Goal: Information Seeking & Learning: Learn about a topic

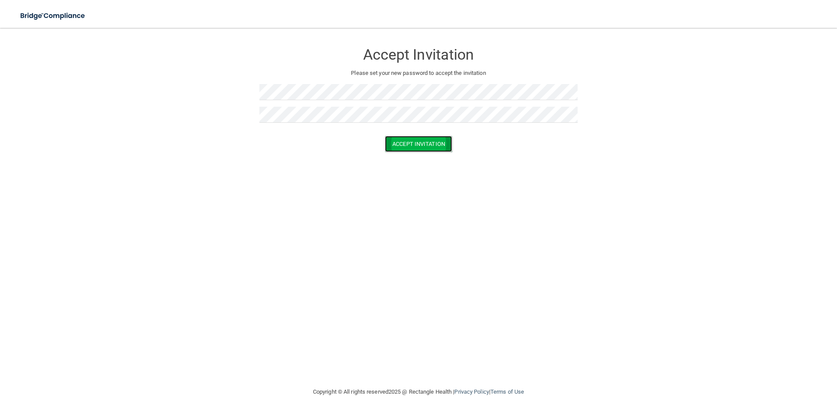
click at [441, 146] on button "Accept Invitation" at bounding box center [418, 144] width 67 height 16
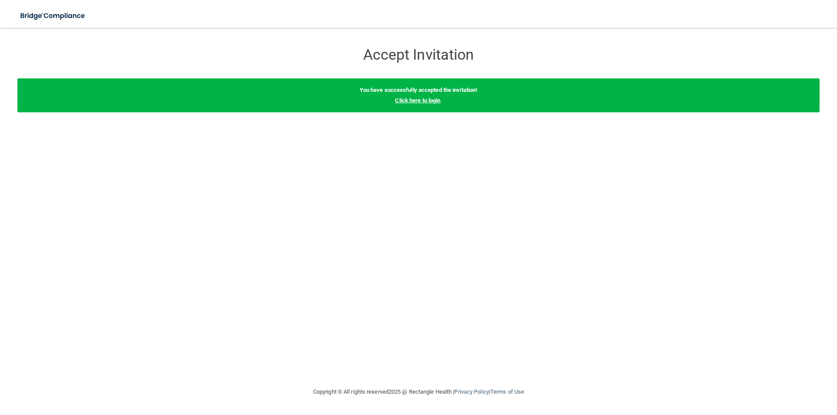
click at [415, 101] on link "Click here to login" at bounding box center [417, 100] width 45 height 7
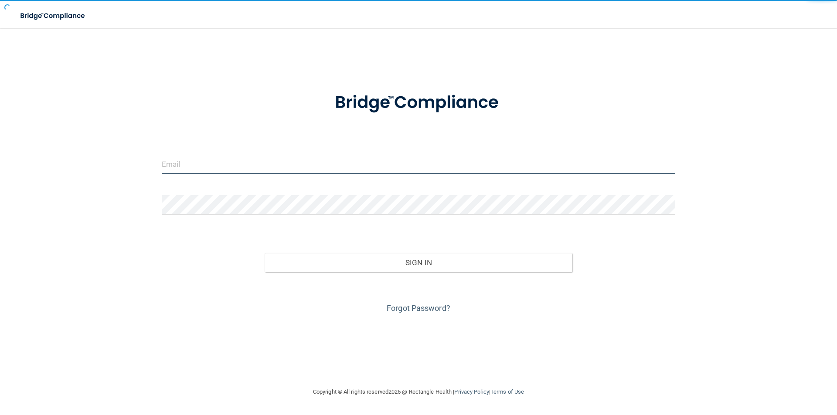
type input "[EMAIL_ADDRESS][DOMAIN_NAME]"
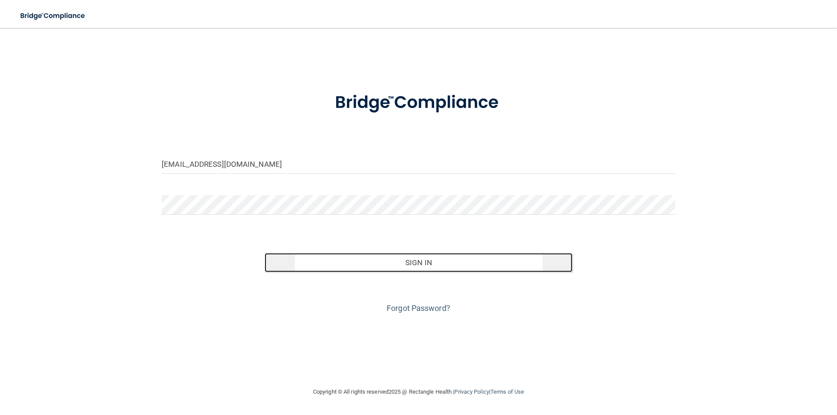
click at [403, 266] on button "Sign In" at bounding box center [419, 262] width 308 height 19
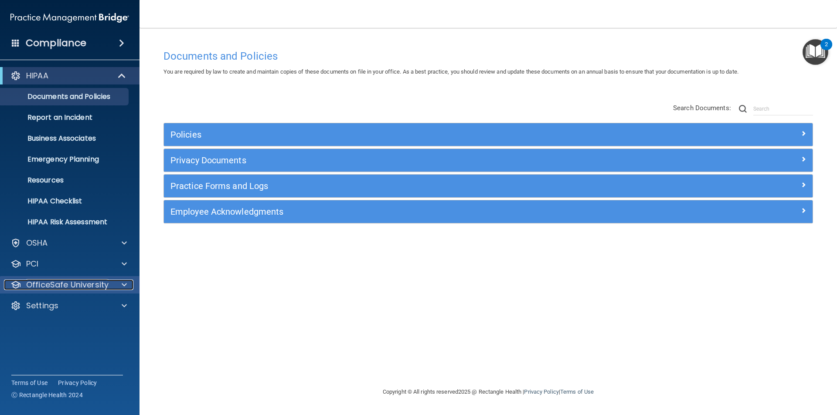
click at [44, 290] on p "OfficeSafe University" at bounding box center [67, 285] width 82 height 10
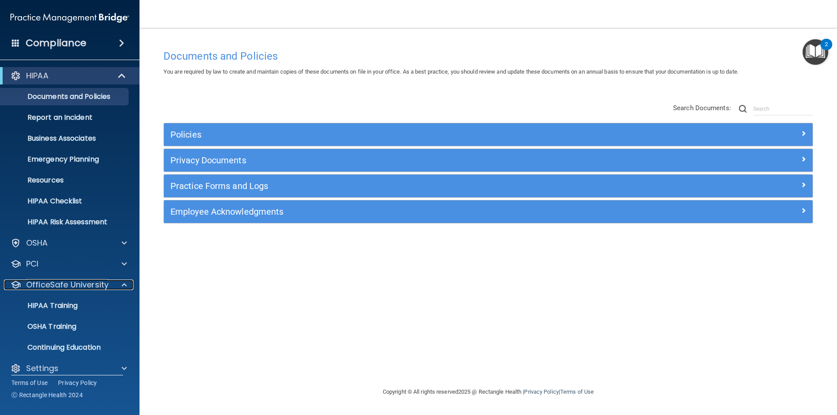
scroll to position [9, 0]
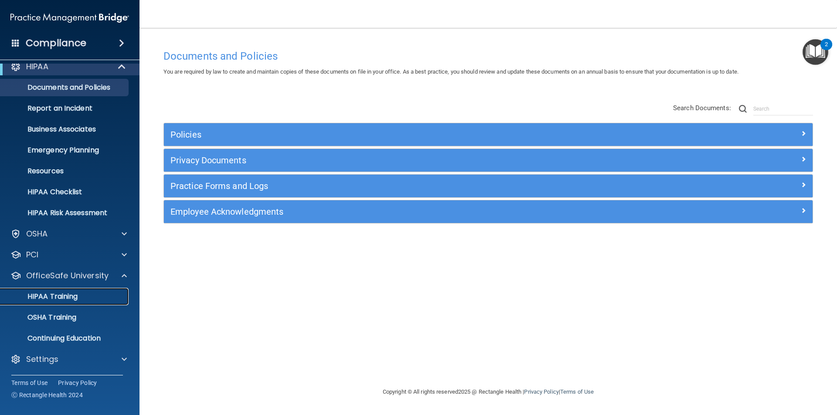
click at [58, 297] on p "HIPAA Training" at bounding box center [42, 296] width 72 height 9
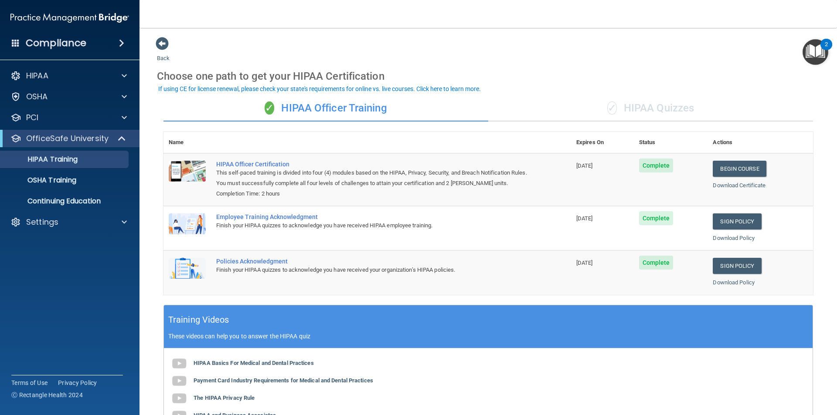
click at [16, 46] on span at bounding box center [16, 43] width 8 height 8
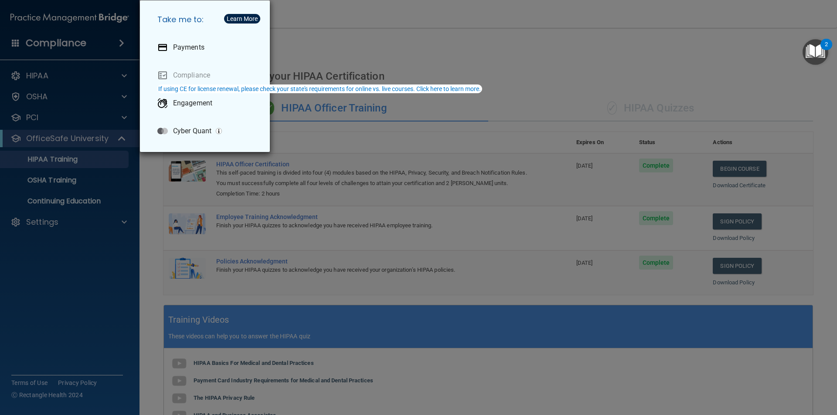
click at [785, 47] on div "Take me to: Payments Compliance Engagement Cyber Quant" at bounding box center [418, 207] width 837 height 415
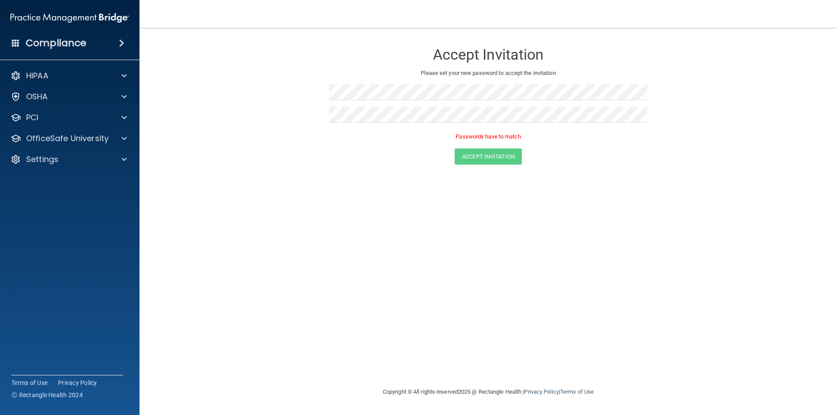
click at [492, 165] on form "Accept Invitation Please set your new password to accept the invitation Passwor…" at bounding box center [488, 106] width 663 height 139
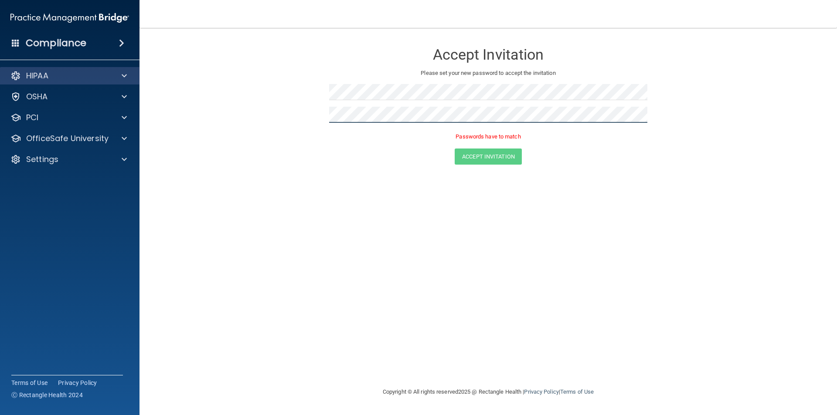
click at [9, 77] on div "Compliance HIPAA Documents and Policies Report an Incident Business Associates …" at bounding box center [418, 207] width 837 height 415
click at [170, 109] on form "Accept Invitation Please set your new password to accept the invitation Passwor…" at bounding box center [488, 106] width 663 height 139
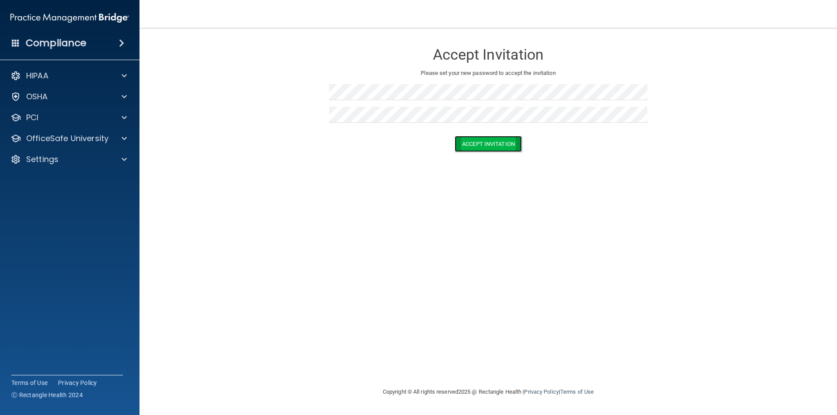
click at [505, 146] on button "Accept Invitation" at bounding box center [488, 144] width 67 height 16
click at [35, 38] on h4 "Compliance" at bounding box center [56, 43] width 61 height 12
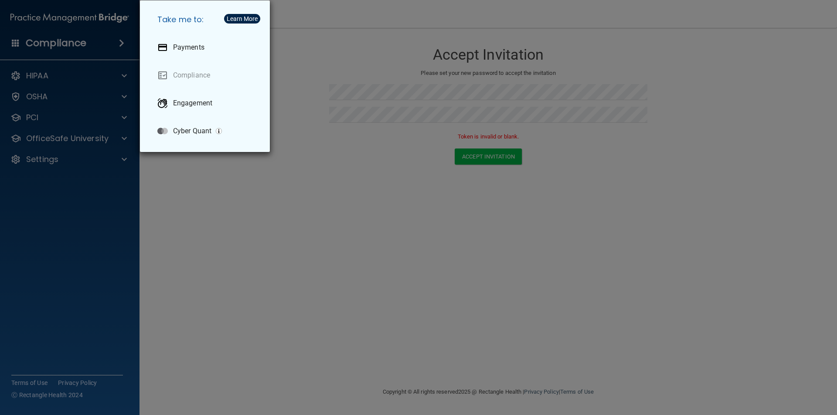
click at [263, 204] on div "Take me to: Payments Compliance Engagement Cyber Quant" at bounding box center [418, 207] width 837 height 415
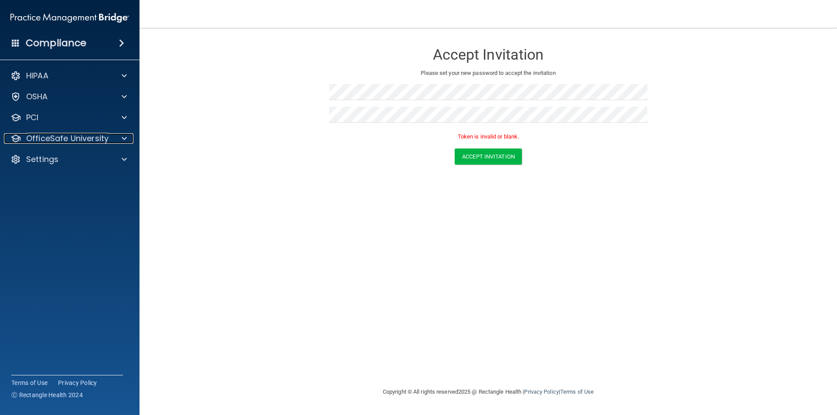
click at [59, 137] on p "OfficeSafe University" at bounding box center [67, 138] width 82 height 10
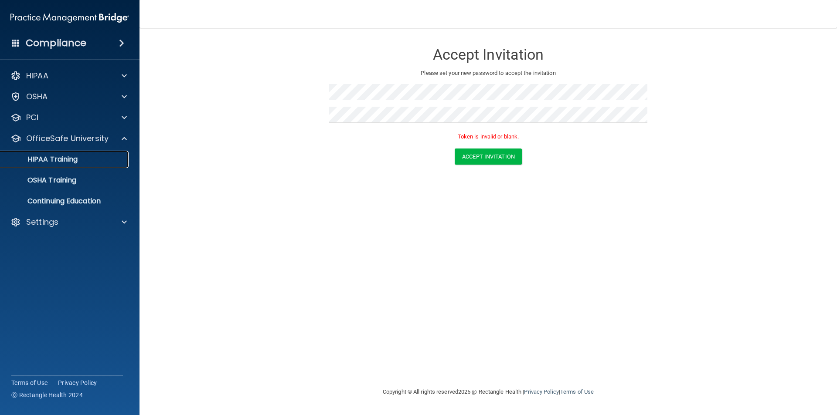
click at [54, 162] on p "HIPAA Training" at bounding box center [42, 159] width 72 height 9
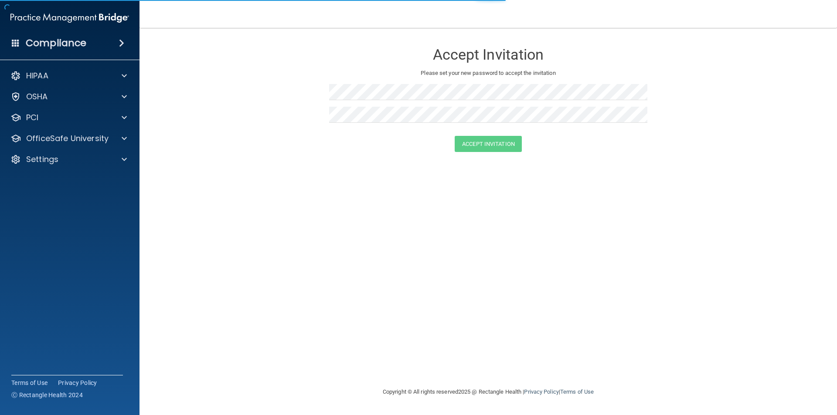
click at [56, 20] on img at bounding box center [69, 17] width 119 height 17
click at [19, 40] on span at bounding box center [16, 43] width 8 height 8
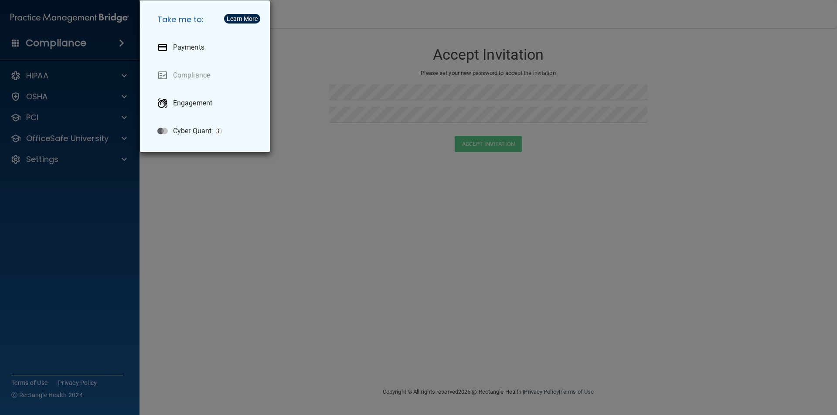
click at [116, 43] on div "Take me to: Payments Compliance Engagement Cyber Quant" at bounding box center [418, 207] width 837 height 415
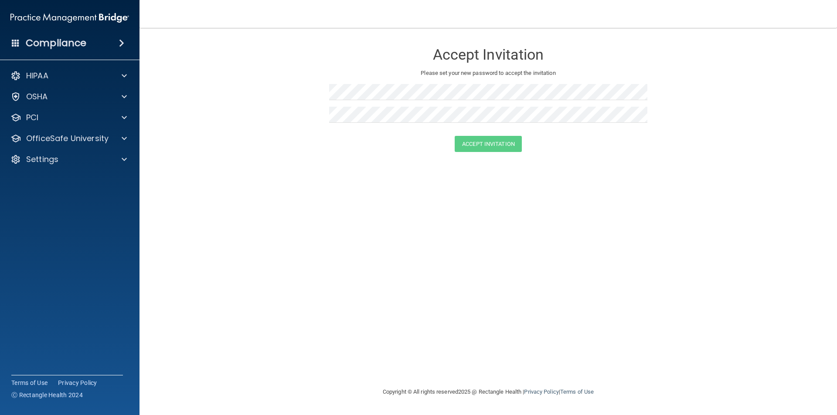
click at [104, 14] on img at bounding box center [69, 17] width 119 height 17
click at [38, 158] on p "Settings" at bounding box center [42, 159] width 32 height 10
click at [42, 239] on p "Sign Out" at bounding box center [65, 243] width 119 height 9
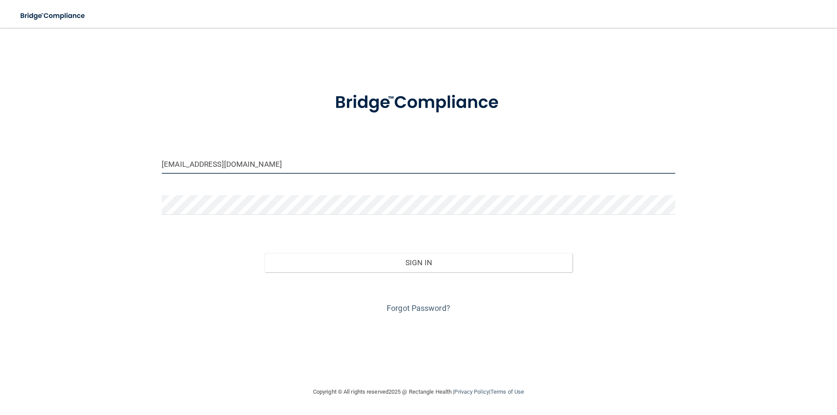
click at [278, 167] on input "[EMAIL_ADDRESS][DOMAIN_NAME]" at bounding box center [418, 164] width 513 height 20
type input "aandrechick@gmail.com"
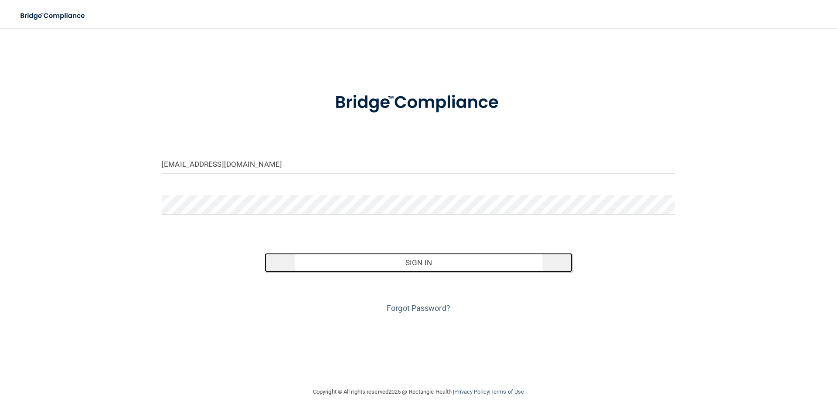
click at [388, 260] on button "Sign In" at bounding box center [419, 262] width 308 height 19
click at [483, 267] on button "Sign In" at bounding box center [419, 262] width 308 height 19
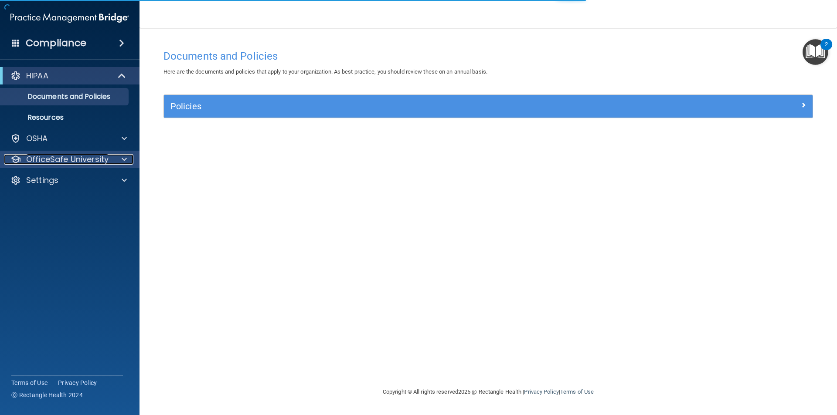
click at [43, 161] on p "OfficeSafe University" at bounding box center [67, 159] width 82 height 10
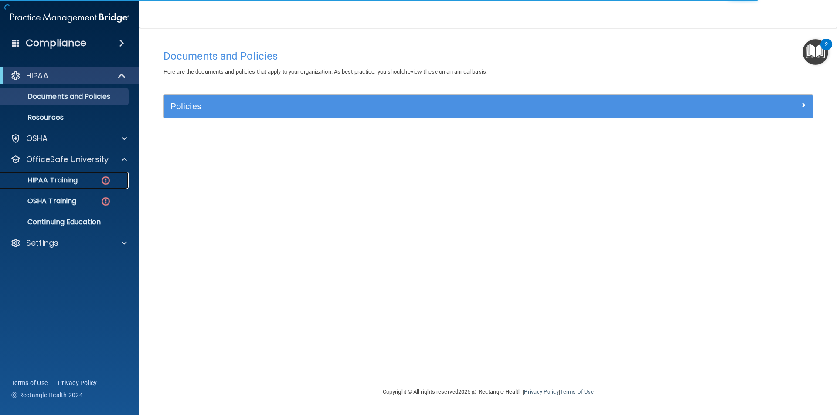
click at [50, 178] on p "HIPAA Training" at bounding box center [42, 180] width 72 height 9
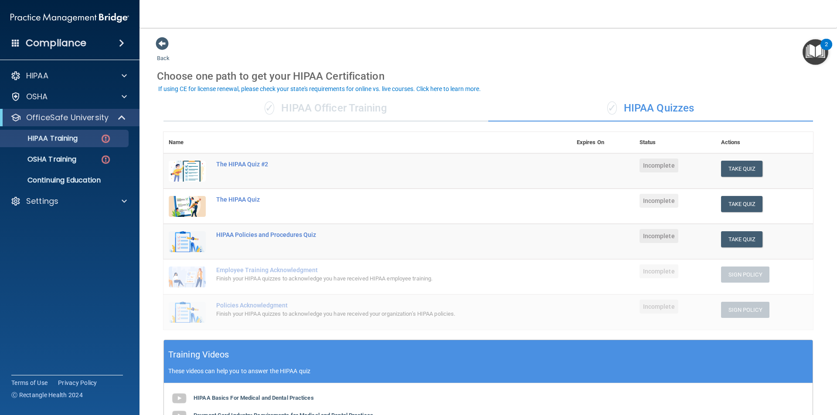
click at [349, 110] on div "✓ HIPAA Officer Training" at bounding box center [325, 108] width 325 height 26
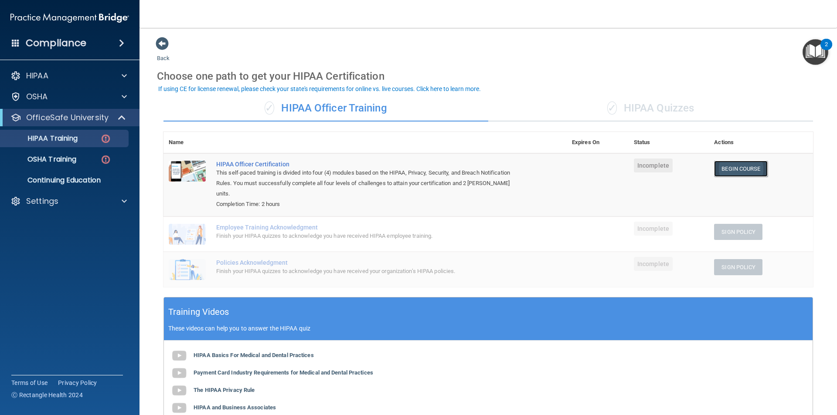
click at [751, 168] on link "Begin Course" at bounding box center [740, 169] width 53 height 16
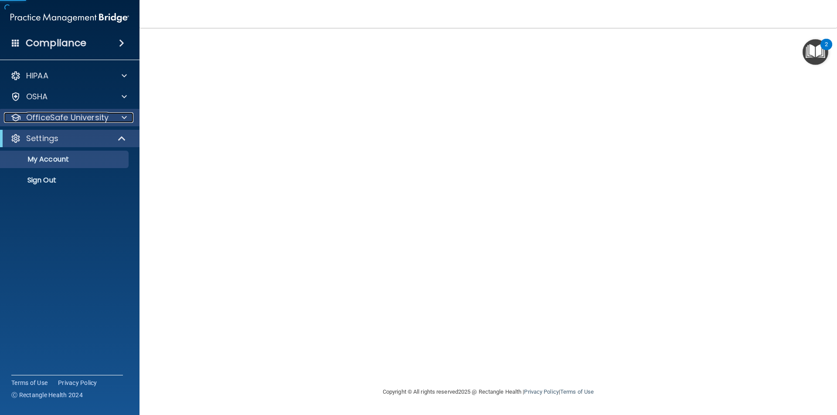
click at [85, 115] on p "OfficeSafe University" at bounding box center [67, 117] width 82 height 10
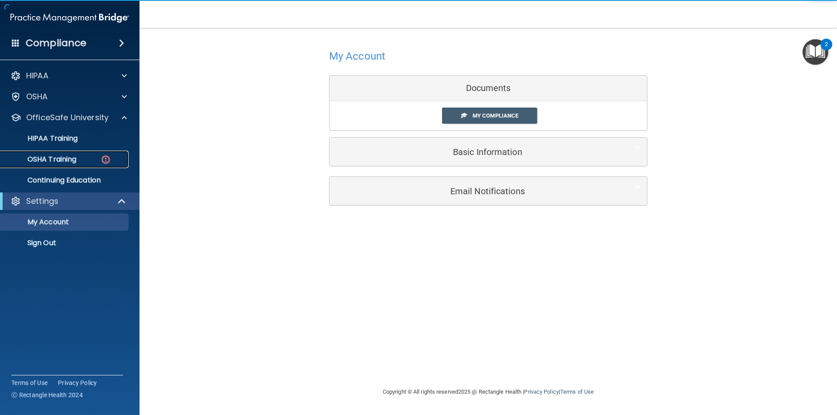
click at [67, 163] on p "OSHA Training" at bounding box center [41, 159] width 71 height 9
